Goal: Information Seeking & Learning: Learn about a topic

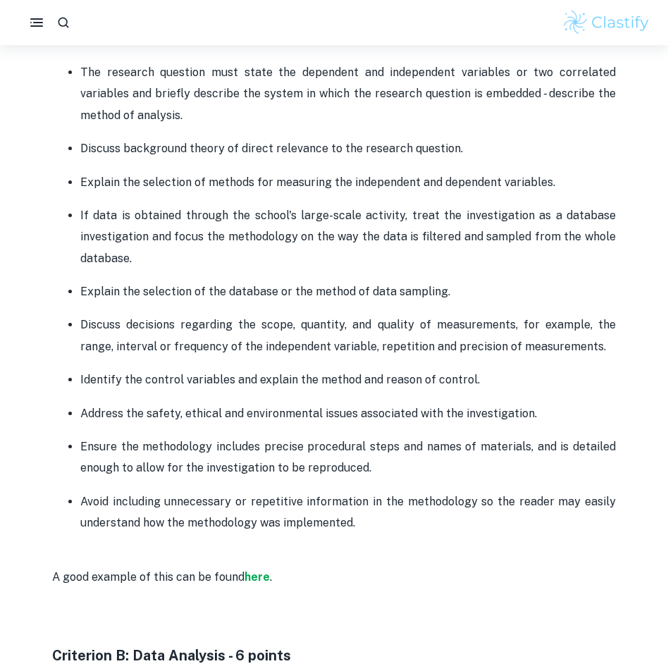
scroll to position [1047, 0]
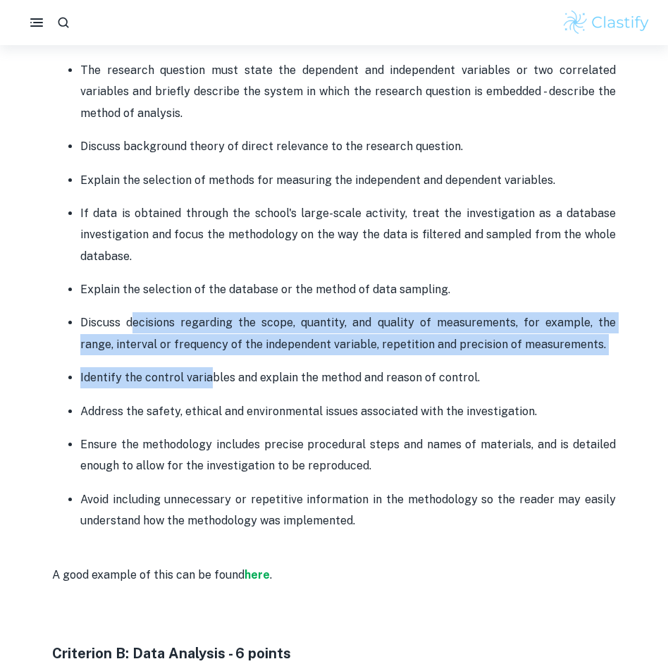
drag, startPoint x: 130, startPoint y: 323, endPoint x: 208, endPoint y: 386, distance: 100.1
click at [208, 386] on ul "The research question must state the dependent and independent variables or two…" at bounding box center [334, 295] width 564 height 473
click at [208, 386] on p "Identify the control variables and explain the method and reason of control." at bounding box center [347, 377] width 535 height 21
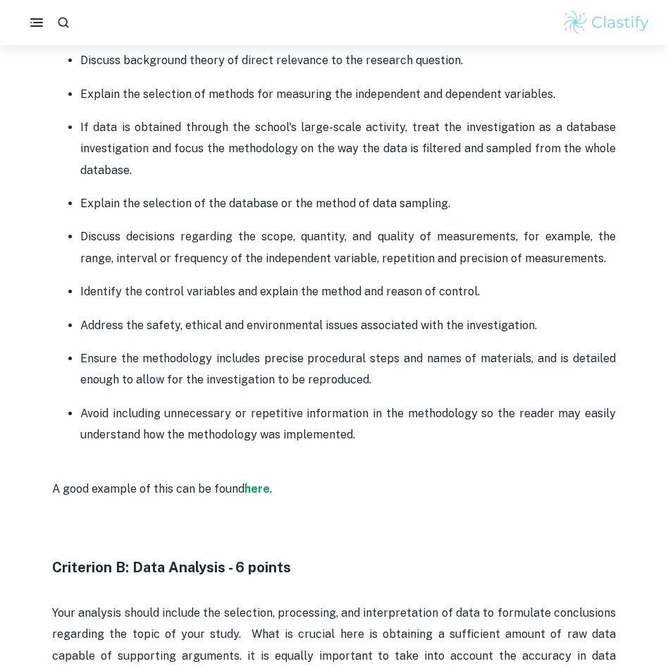
scroll to position [1158, 0]
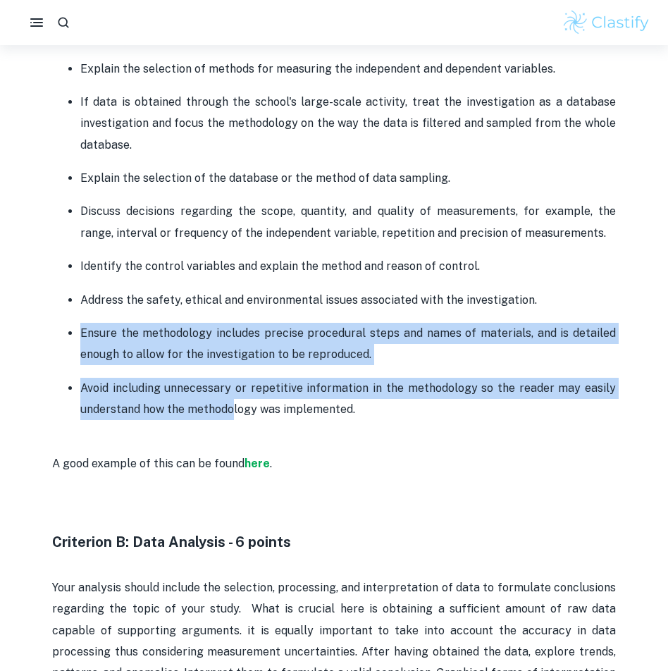
drag, startPoint x: 170, startPoint y: 317, endPoint x: 232, endPoint y: 418, distance: 118.3
click at [232, 418] on ul "The research question must state the dependent and independent variables or two…" at bounding box center [334, 184] width 564 height 473
click at [232, 418] on p "Avoid including unnecessary or repetitive information in the methodology so the…" at bounding box center [347, 399] width 535 height 43
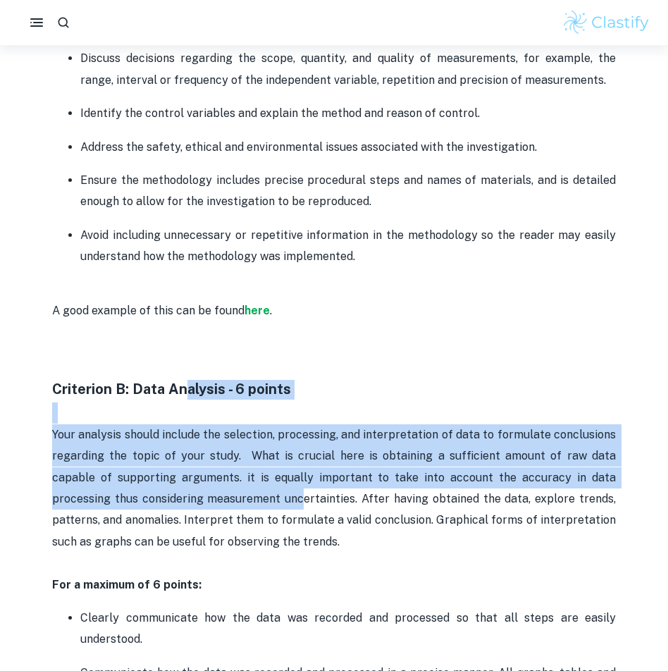
drag, startPoint x: 187, startPoint y: 387, endPoint x: 213, endPoint y: 556, distance: 171.2
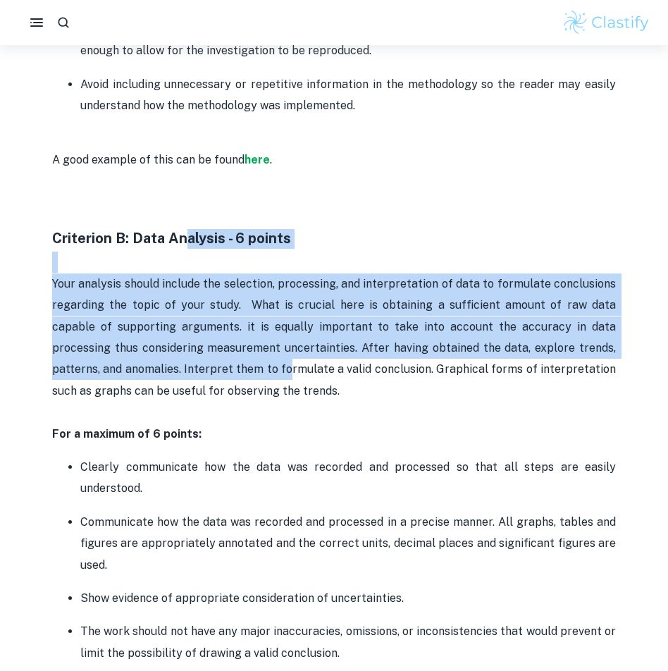
click at [213, 556] on p "Communicate how the data was recorded and processed in a precise manner. All gr…" at bounding box center [347, 543] width 535 height 64
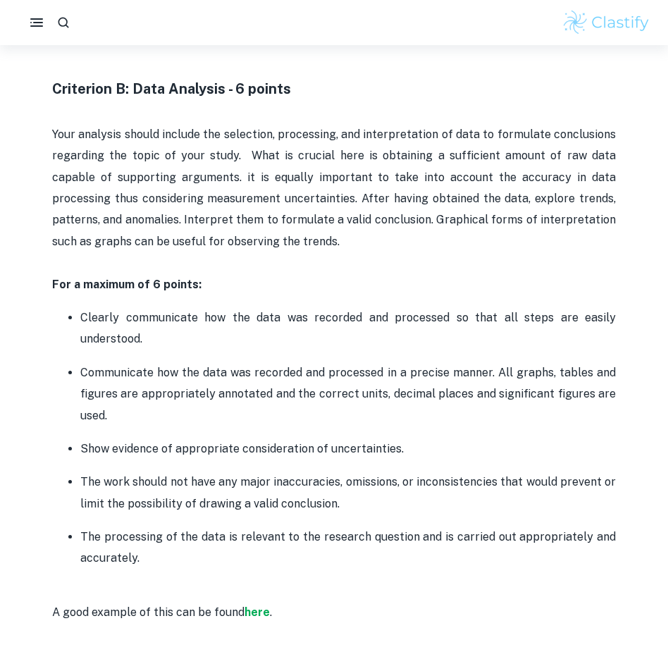
scroll to position [1615, 0]
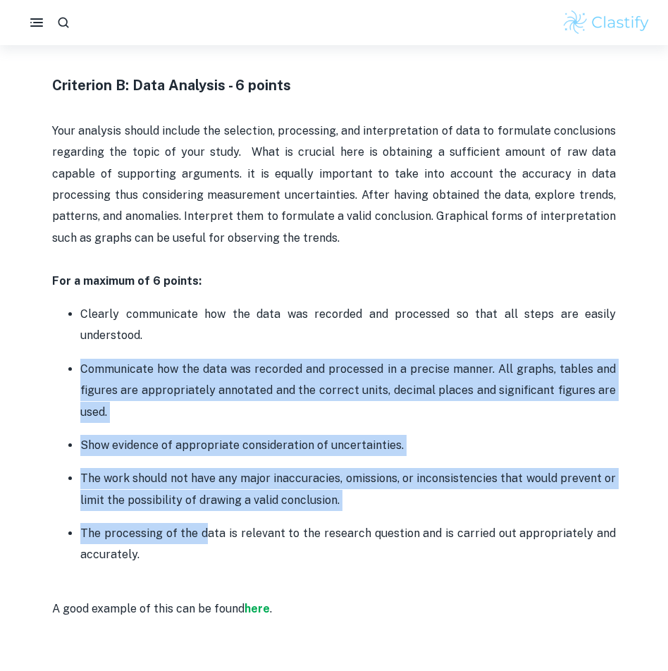
drag, startPoint x: 160, startPoint y: 355, endPoint x: 205, endPoint y: 539, distance: 189.3
click at [205, 539] on ul "Clearly communicate how the data was recorded and processed so that all steps a…" at bounding box center [334, 434] width 564 height 263
click at [205, 539] on p "The processing of the data is relevant to the research question and is carried …" at bounding box center [347, 544] width 535 height 43
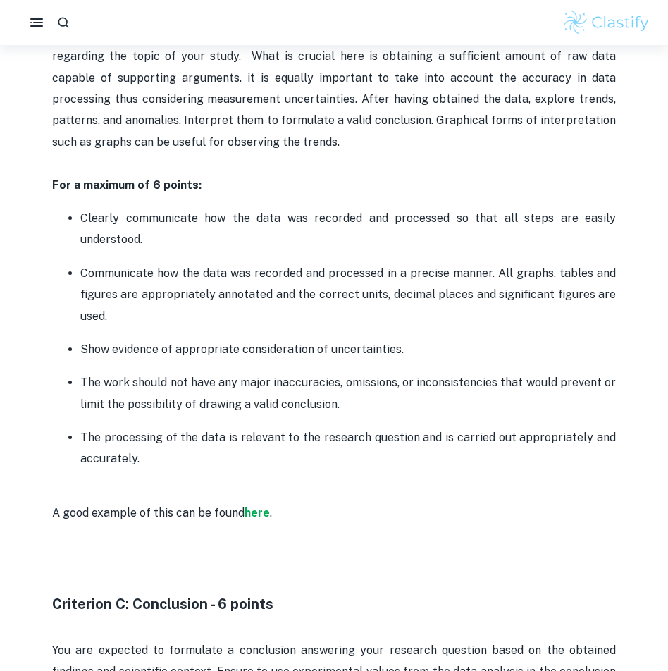
scroll to position [1715, 0]
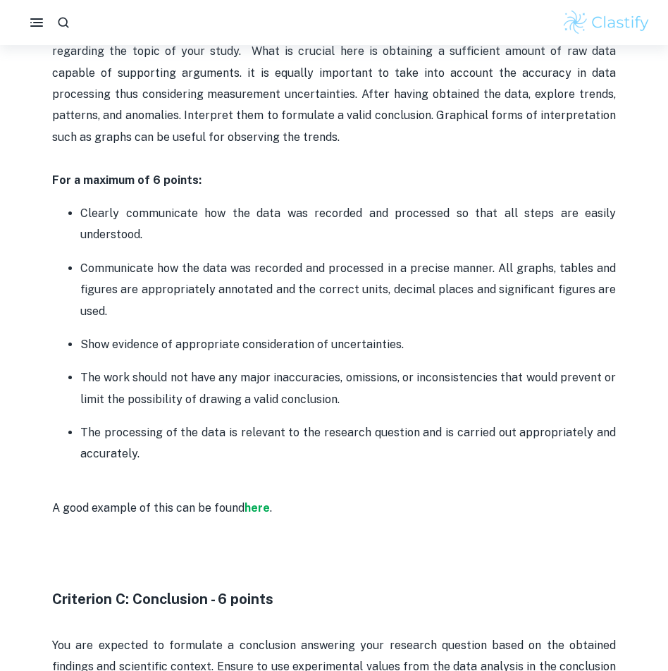
click at [255, 466] on div "Chemistry IA Criteria and Checklist Is your Chemistry IA deadline coming up? Ar…" at bounding box center [334, 636] width 564 height 3476
click at [256, 501] on strong "here" at bounding box center [256, 507] width 25 height 13
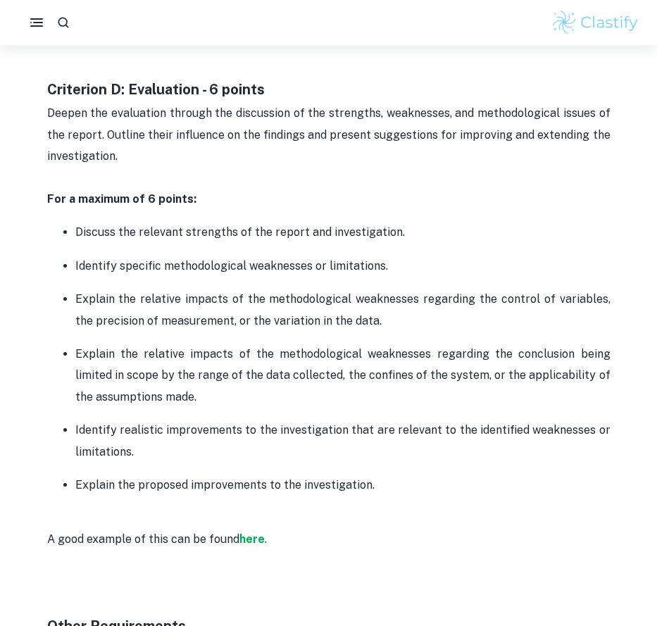
scroll to position [3600, 0]
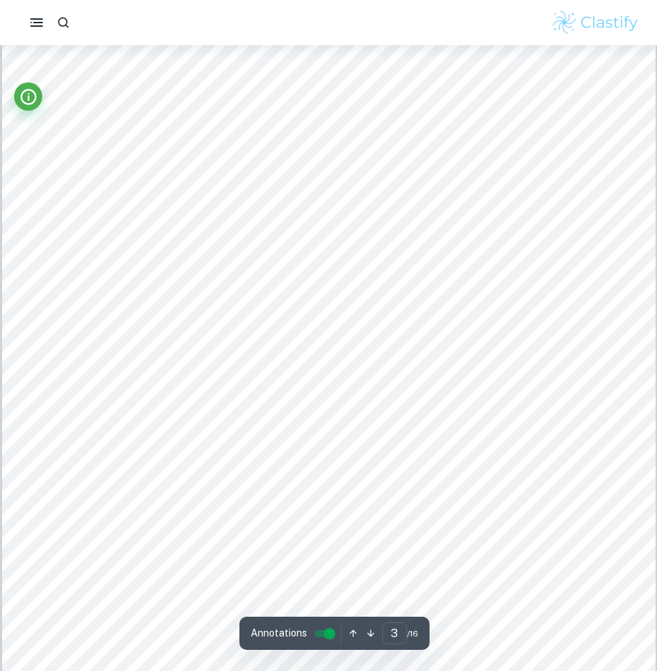
scroll to position [1762, 0]
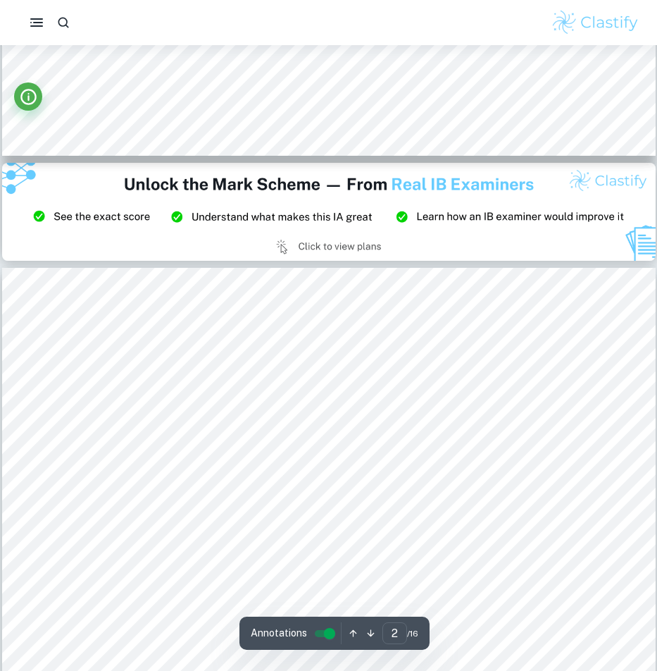
type input "3"
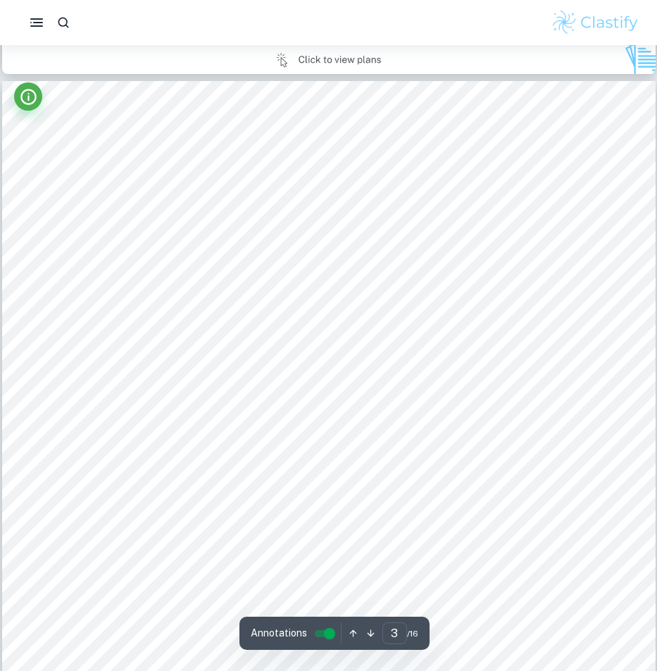
scroll to position [2177, 0]
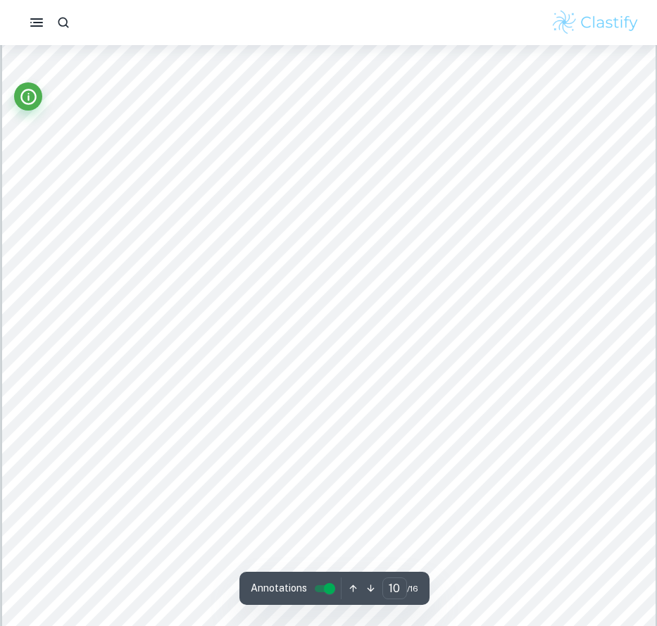
scroll to position [8427, 0]
